Goal: Task Accomplishment & Management: Use online tool/utility

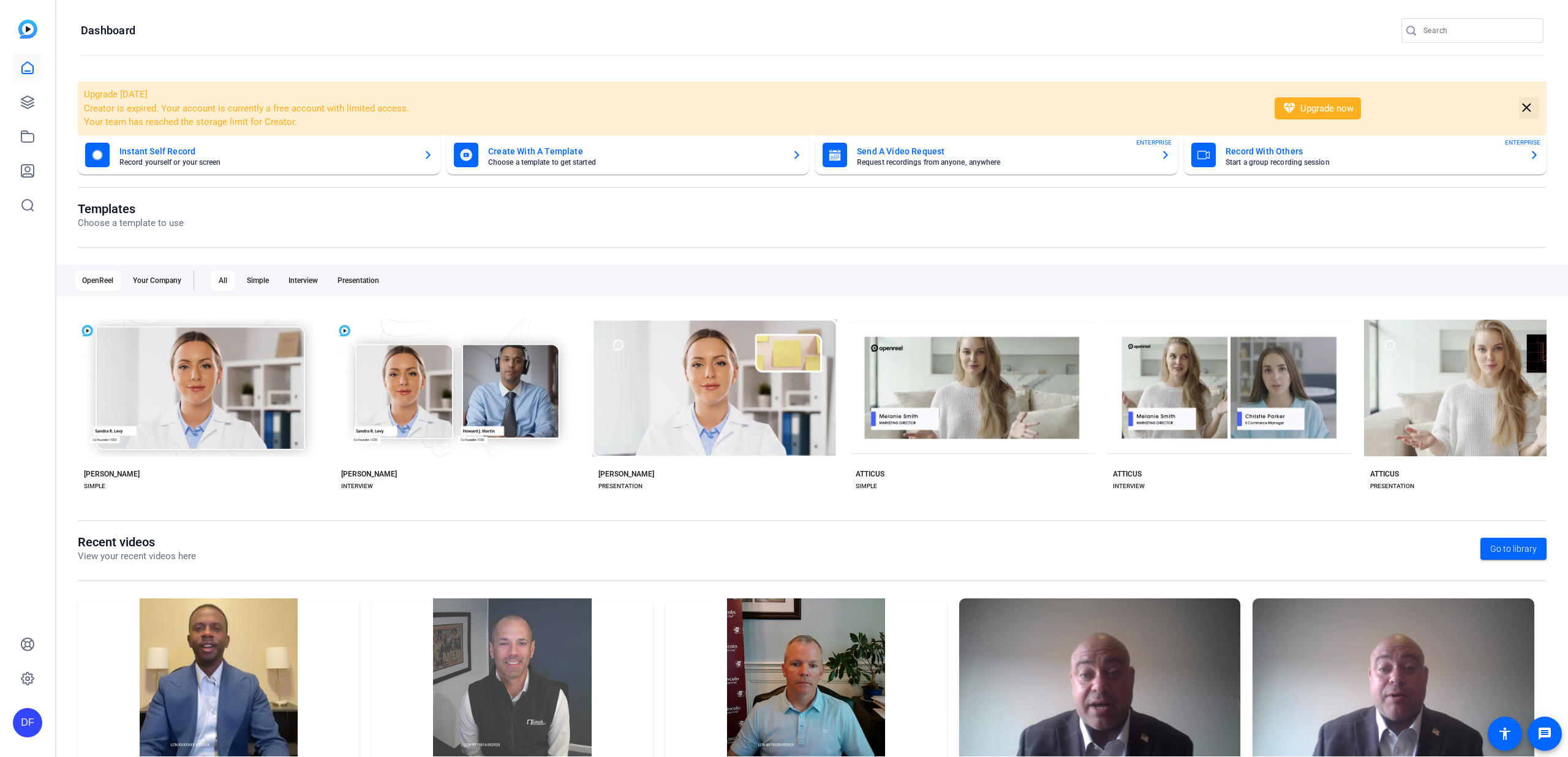
click at [1526, 111] on mat-icon "close" at bounding box center [1527, 108] width 15 height 15
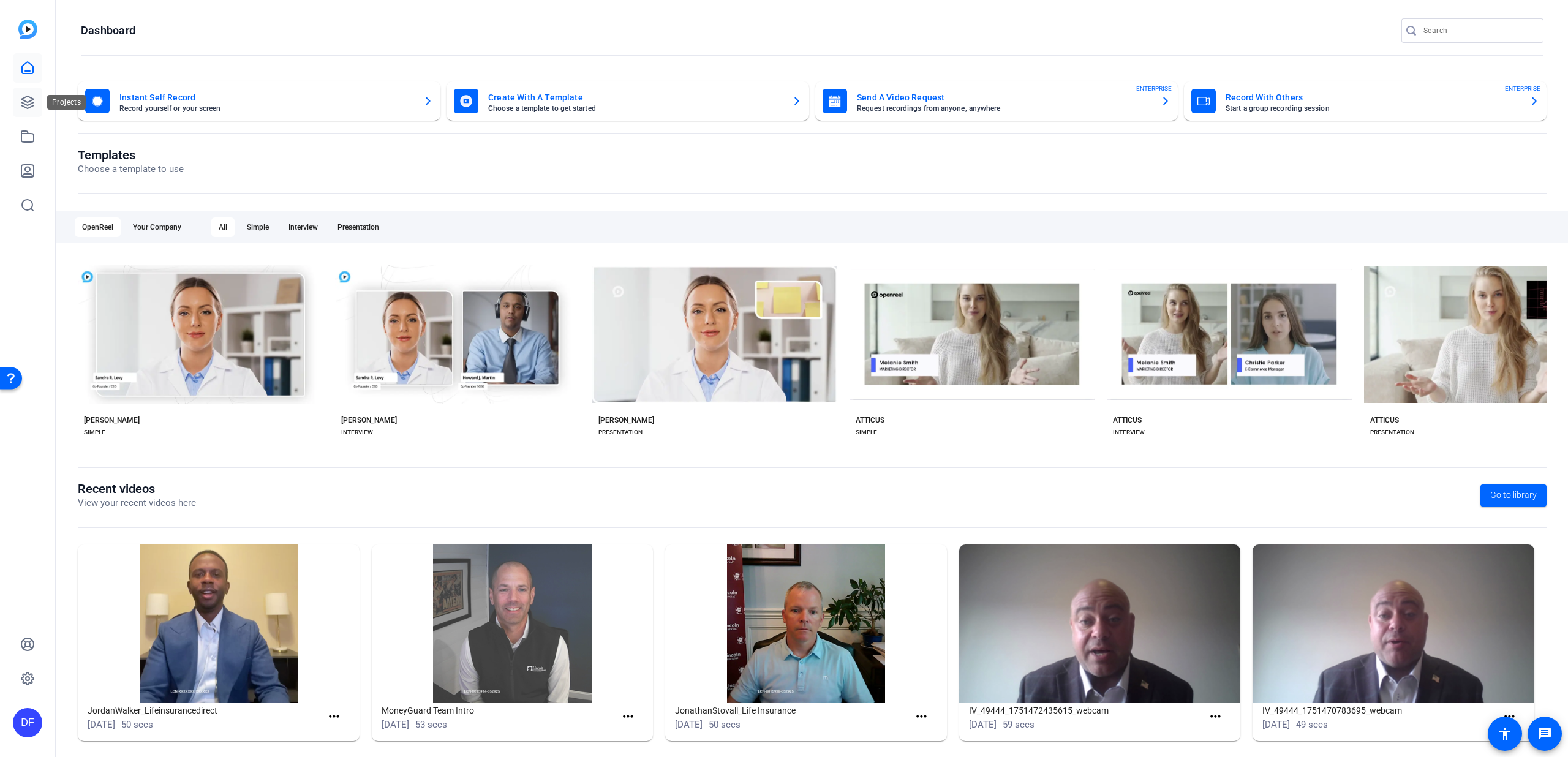
click at [30, 113] on link at bounding box center [28, 102] width 29 height 29
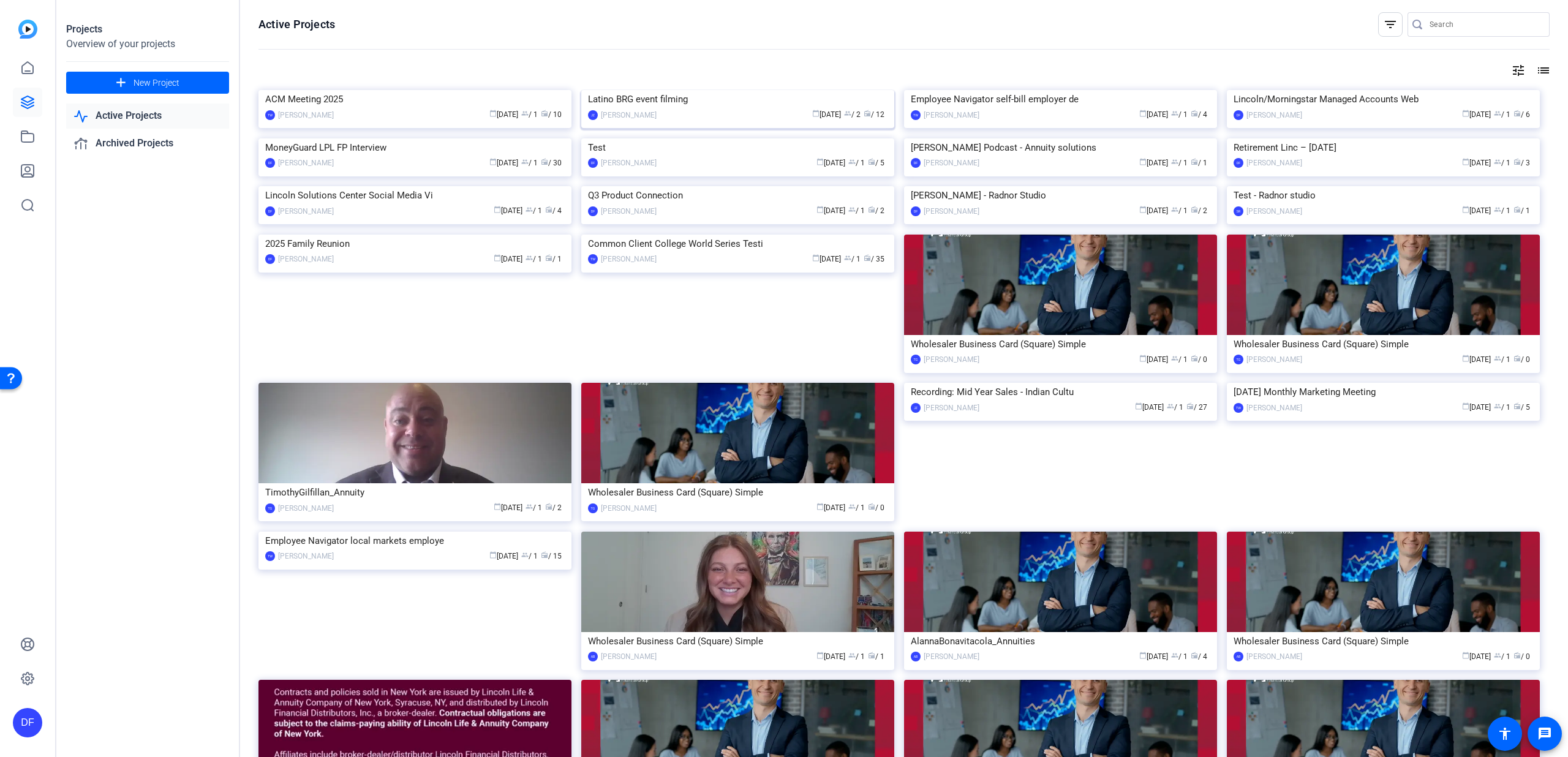
click at [716, 90] on img at bounding box center [738, 90] width 313 height 0
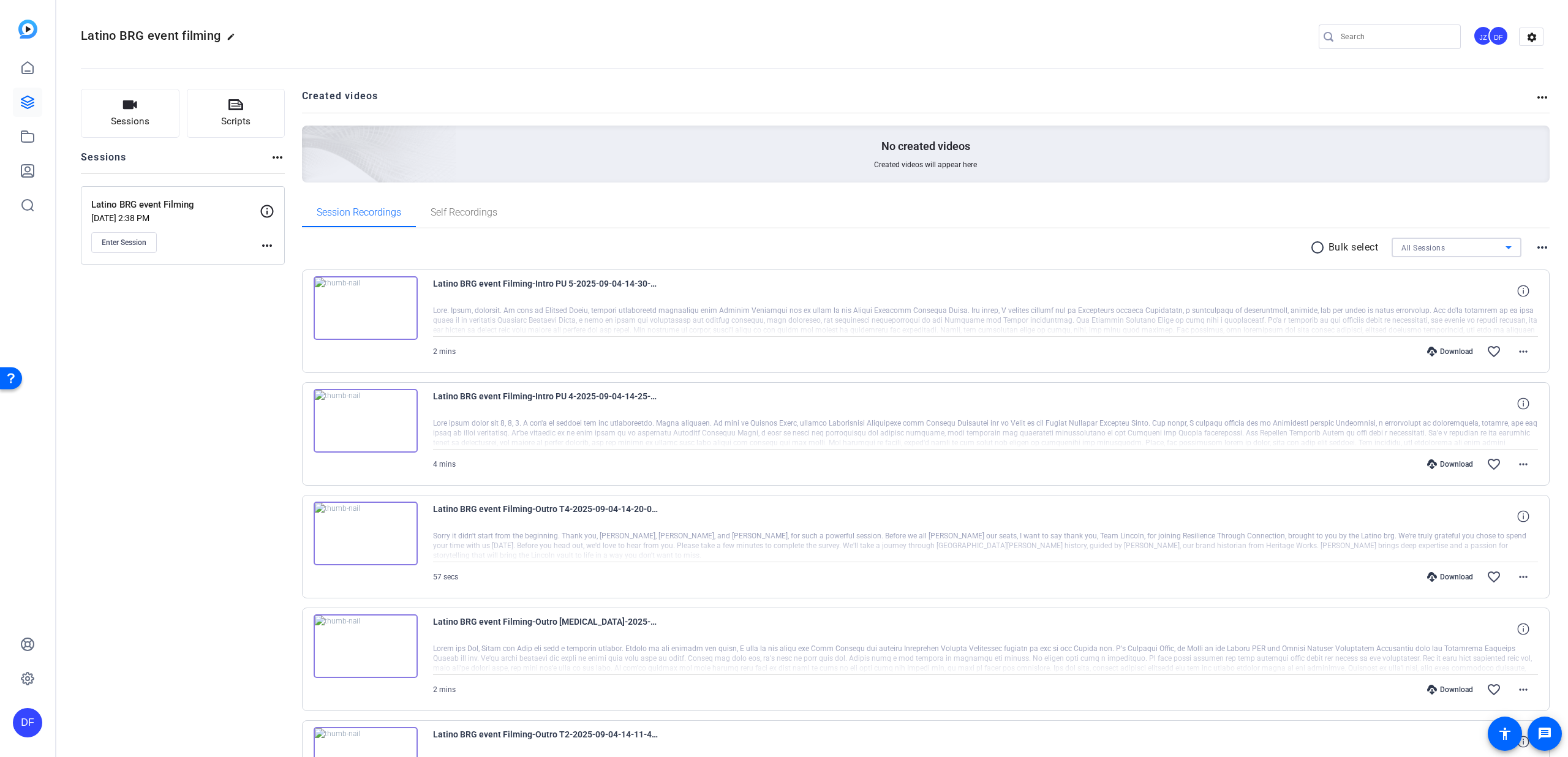
click at [1412, 254] on div "All Sessions" at bounding box center [1454, 247] width 104 height 15
click at [856, 220] on div at bounding box center [784, 378] width 1568 height 757
click at [1311, 245] on mat-icon "radio_button_unchecked" at bounding box center [1320, 247] width 18 height 15
click at [1361, 247] on span at bounding box center [1357, 247] width 43 height 29
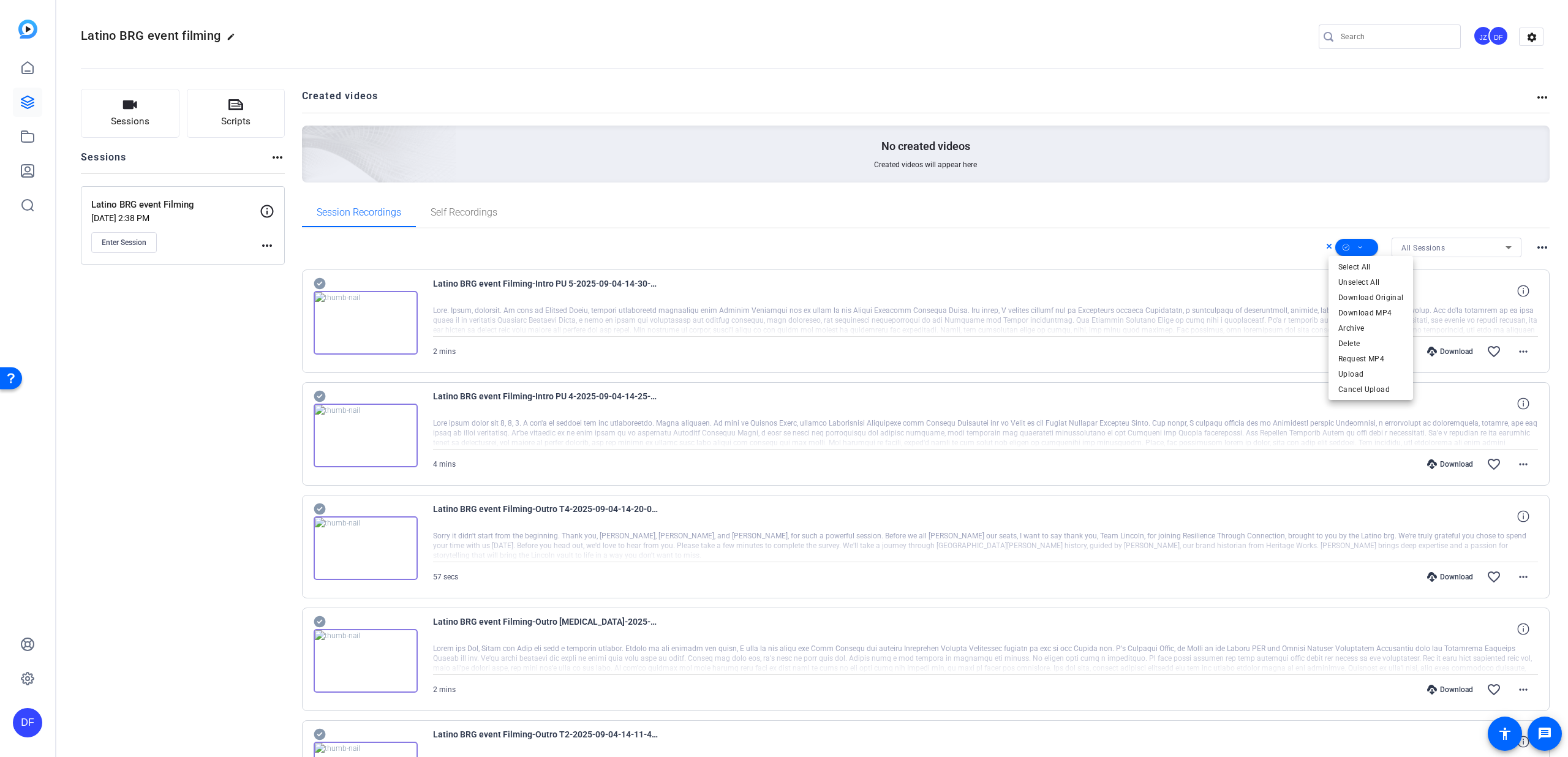
click at [1321, 246] on div at bounding box center [784, 378] width 1568 height 757
click at [1326, 246] on icon at bounding box center [1329, 246] width 6 height 15
